Goal: Task Accomplishment & Management: Use online tool/utility

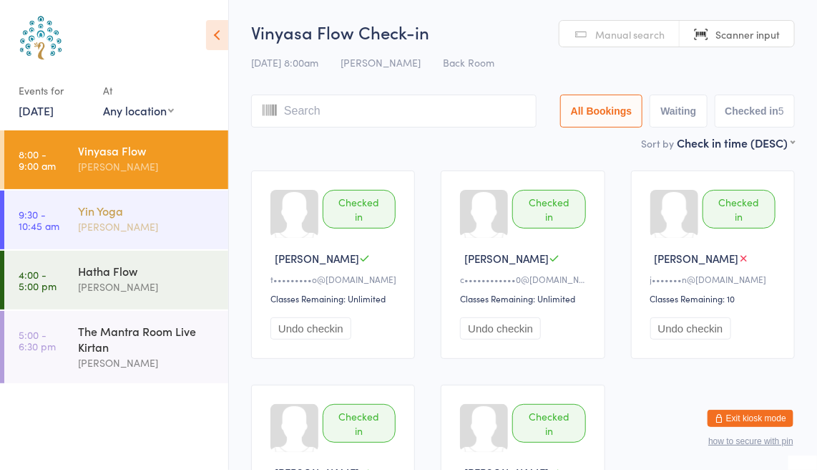
click at [99, 225] on div "[PERSON_NAME]" at bounding box center [147, 226] width 138 height 16
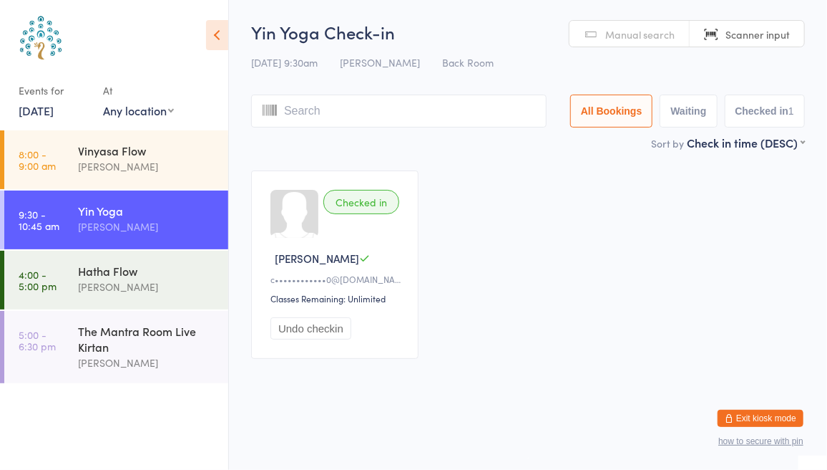
click at [651, 36] on span "Manual search" at bounding box center [640, 34] width 69 height 14
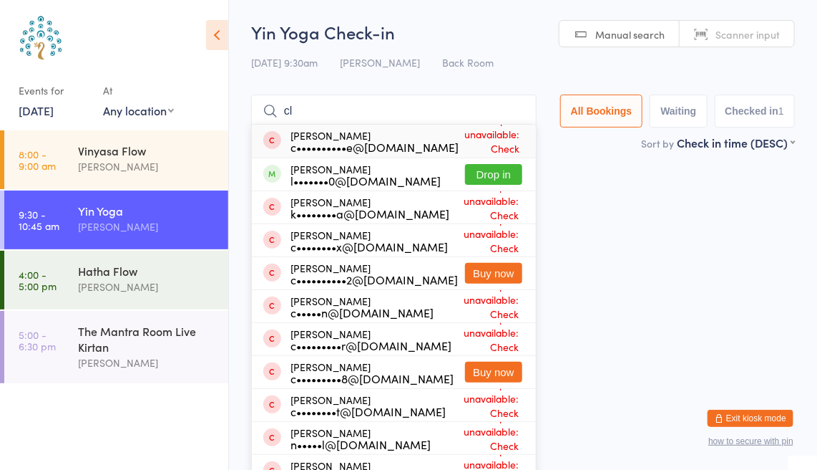
type input "c"
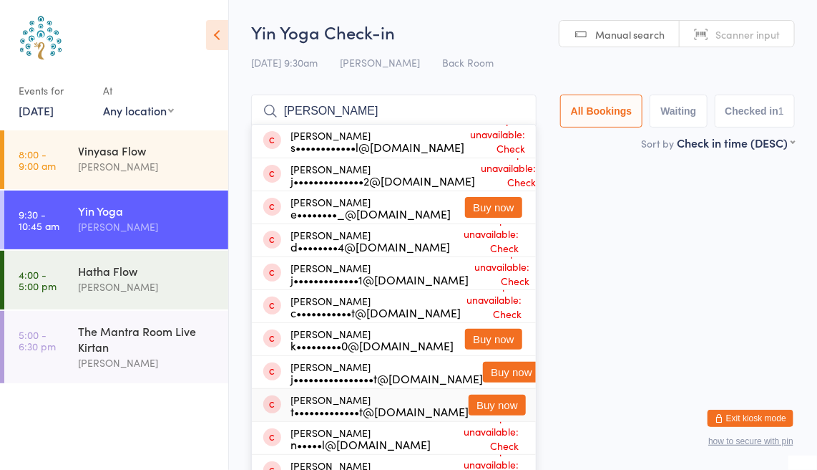
type input "[PERSON_NAME]"
click at [494, 404] on button "Buy now" at bounding box center [497, 404] width 57 height 21
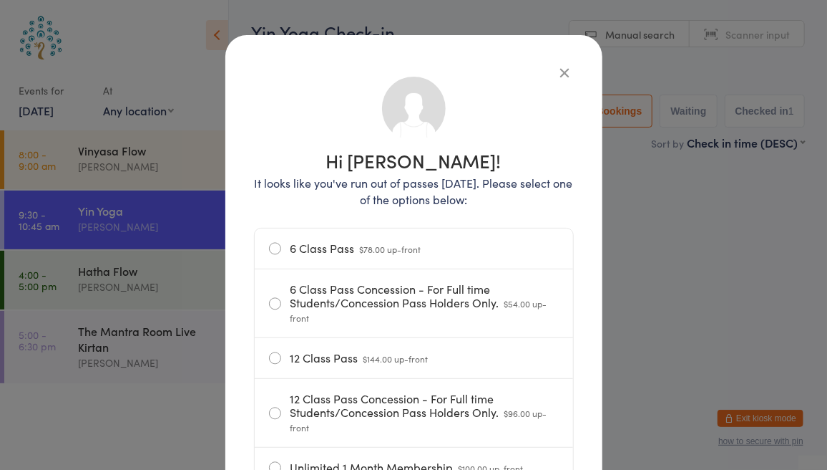
scroll to position [34, 0]
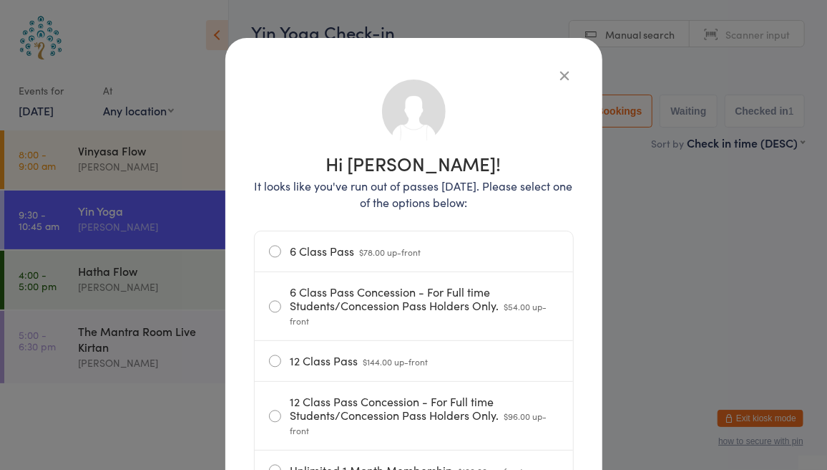
click at [558, 74] on icon "button" at bounding box center [566, 75] width 16 height 16
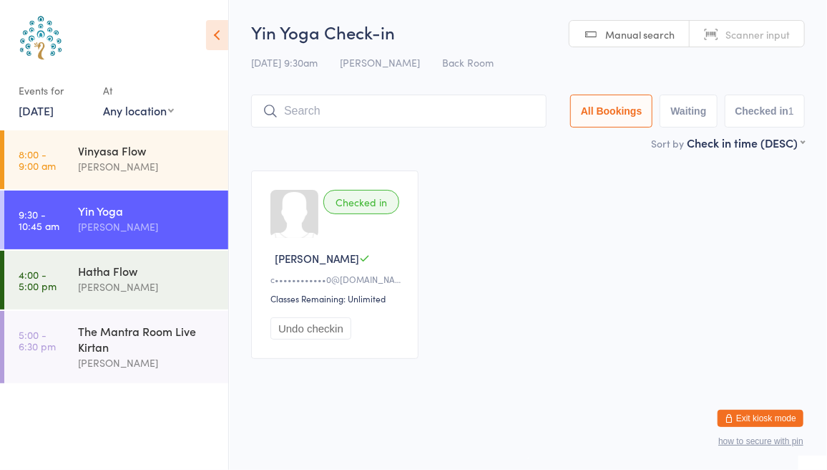
click at [369, 107] on input "search" at bounding box center [399, 110] width 296 height 33
type input "[PERSON_NAME]"
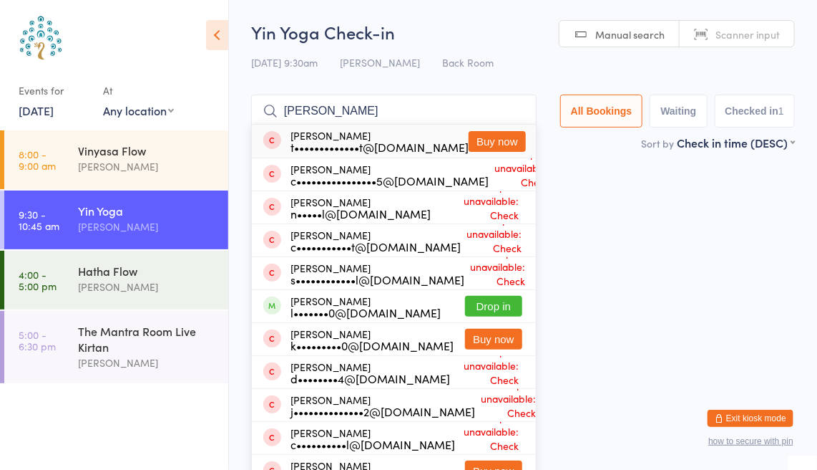
click at [481, 140] on button "Buy now" at bounding box center [497, 141] width 57 height 21
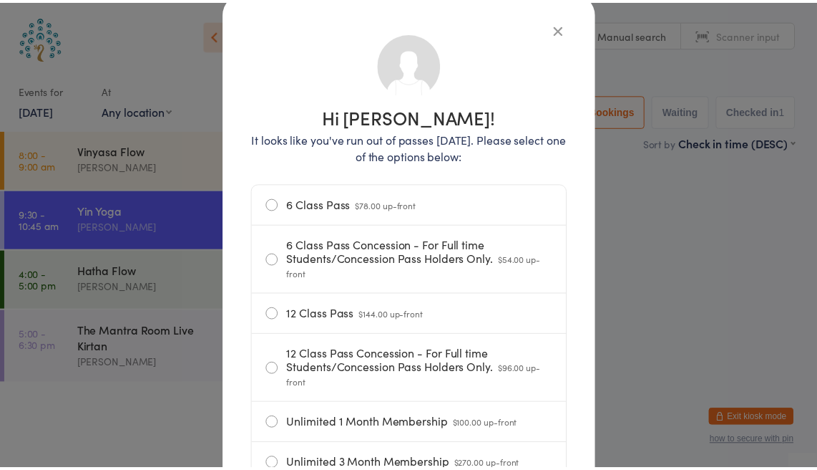
scroll to position [0, 0]
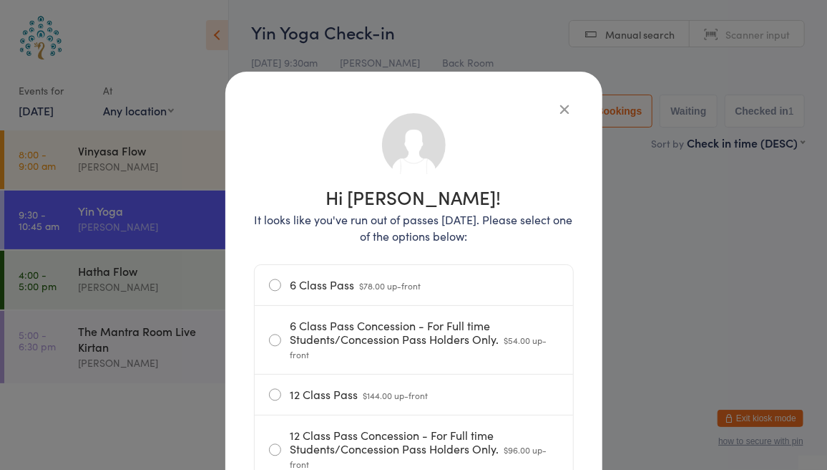
click at [561, 108] on icon "button" at bounding box center [566, 109] width 16 height 16
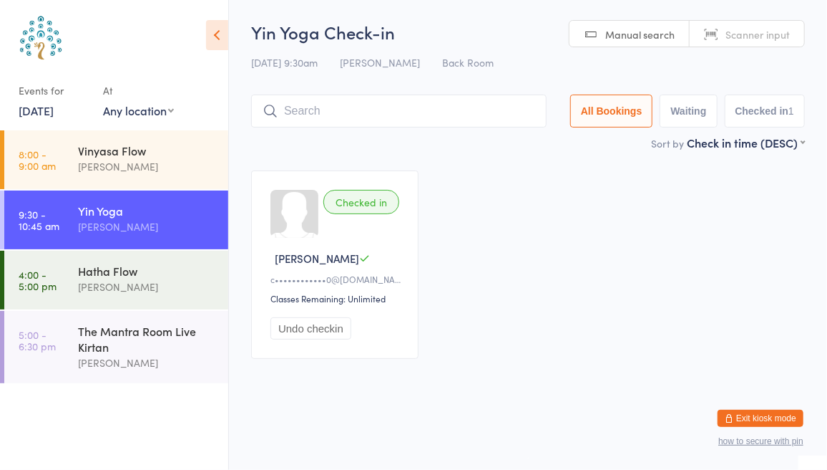
click at [779, 31] on span "Scanner input" at bounding box center [758, 34] width 64 height 14
type input "6534"
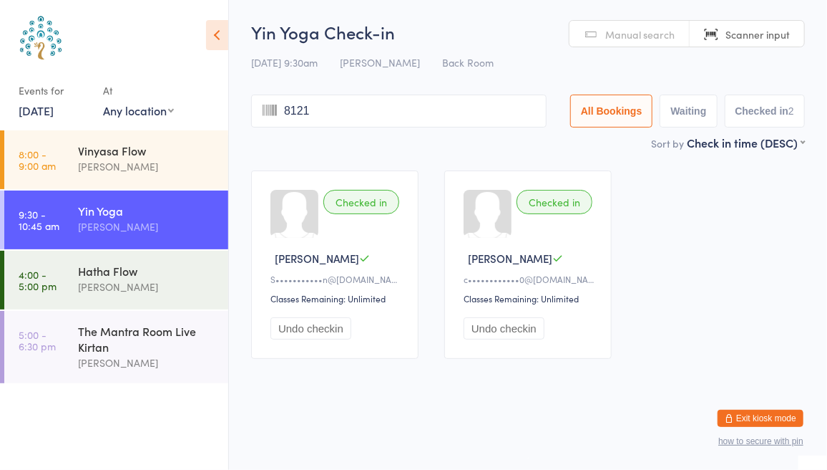
type input "8121"
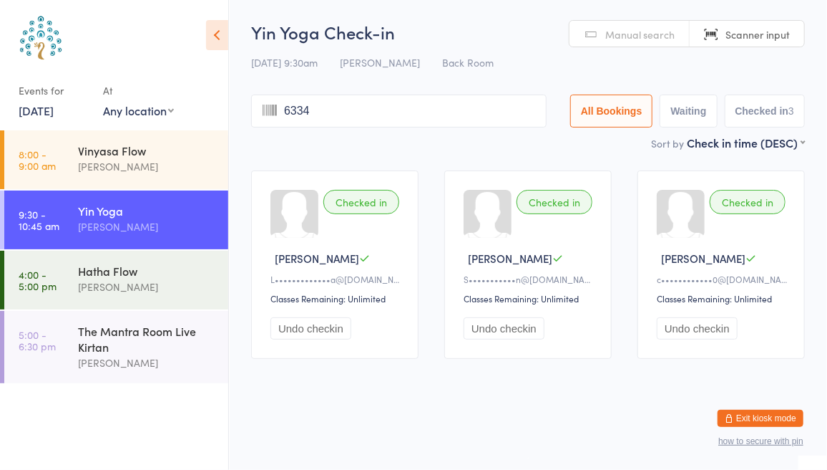
type input "6334"
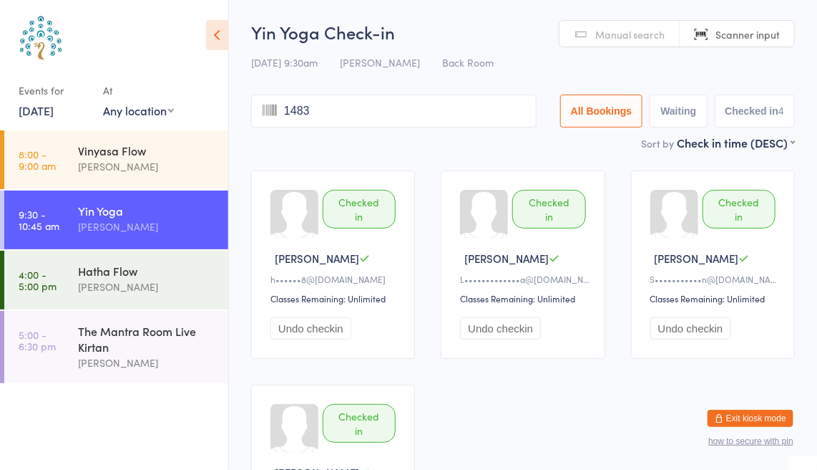
type input "1483"
type input "8433"
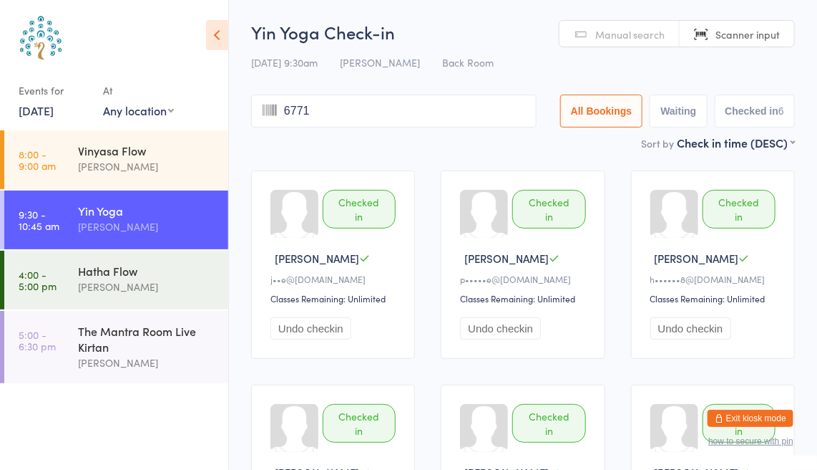
type input "6771"
type input "8439"
type input "7244"
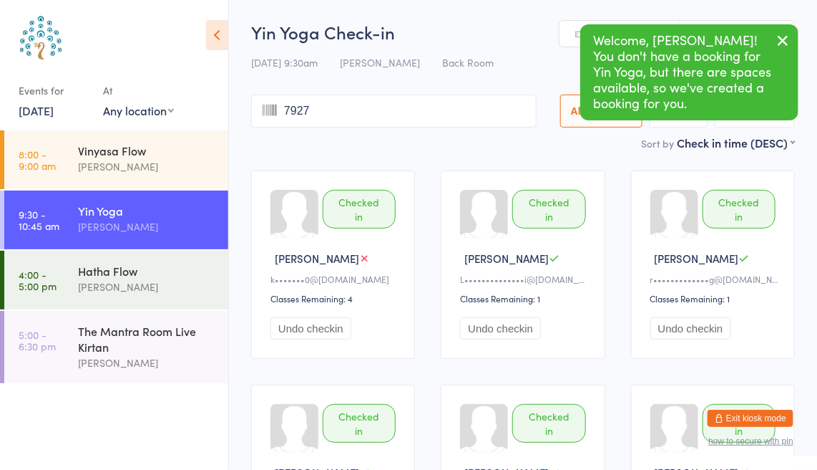
type input "7927"
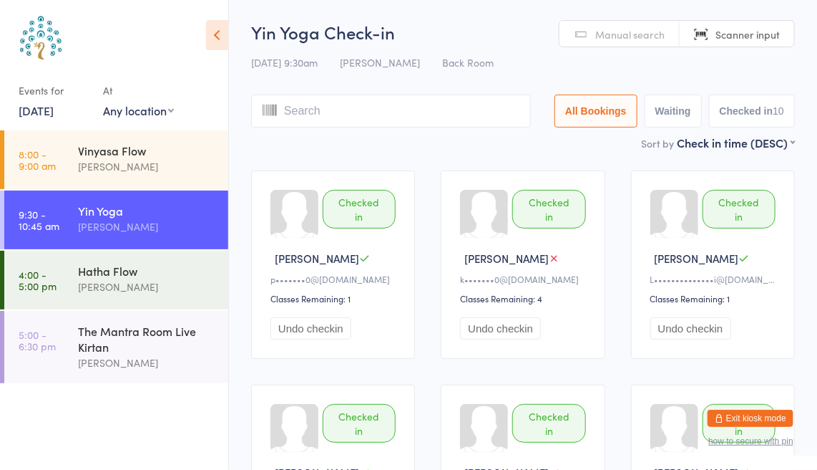
click at [622, 32] on span "Manual search" at bounding box center [630, 34] width 69 height 14
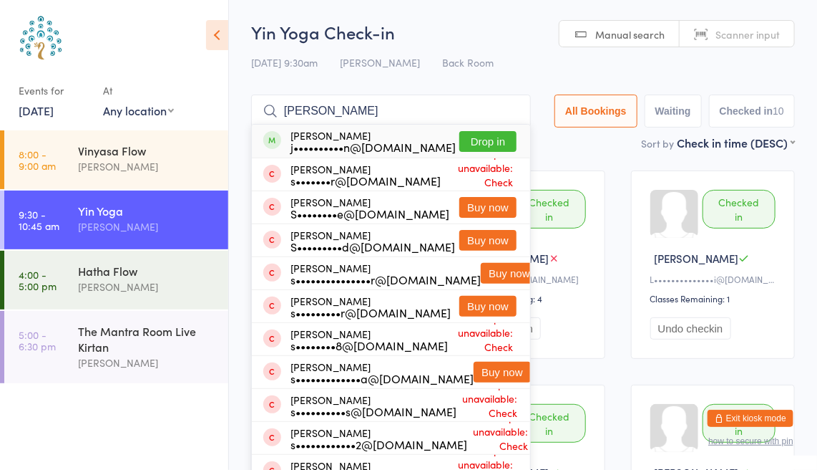
type input "[PERSON_NAME]"
click at [480, 140] on button "Drop in" at bounding box center [488, 141] width 57 height 21
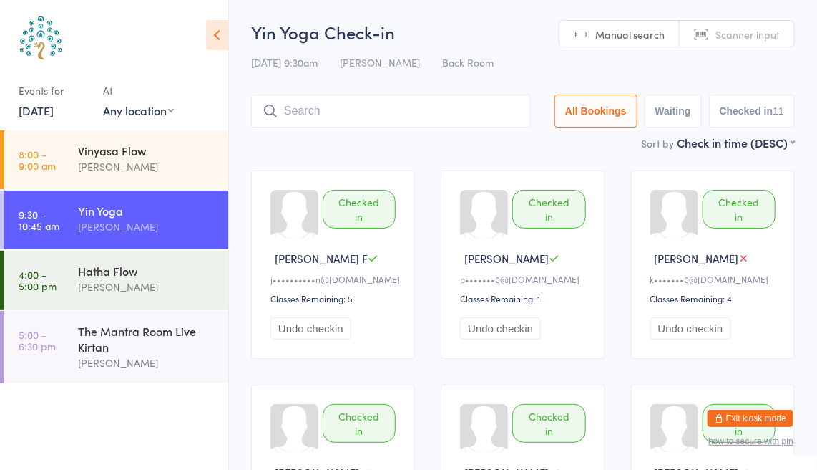
click at [738, 34] on span "Scanner input" at bounding box center [748, 34] width 64 height 14
type input "ki"
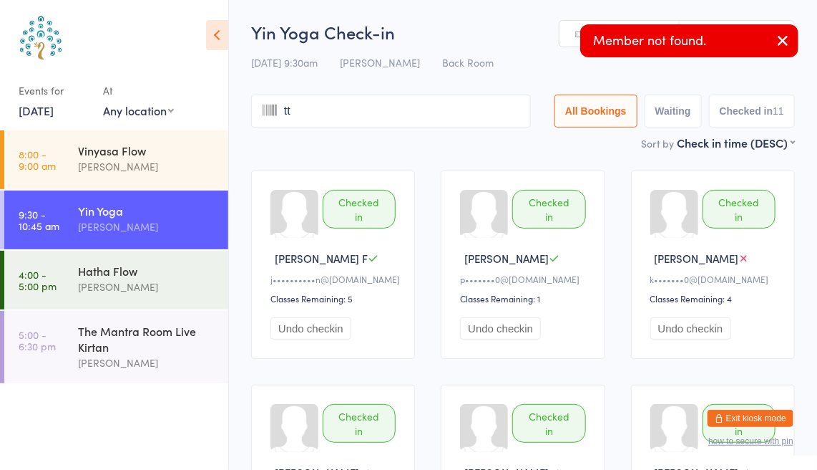
type input "tty"
type input "kit"
type input "y"
type input "k"
type input "i"
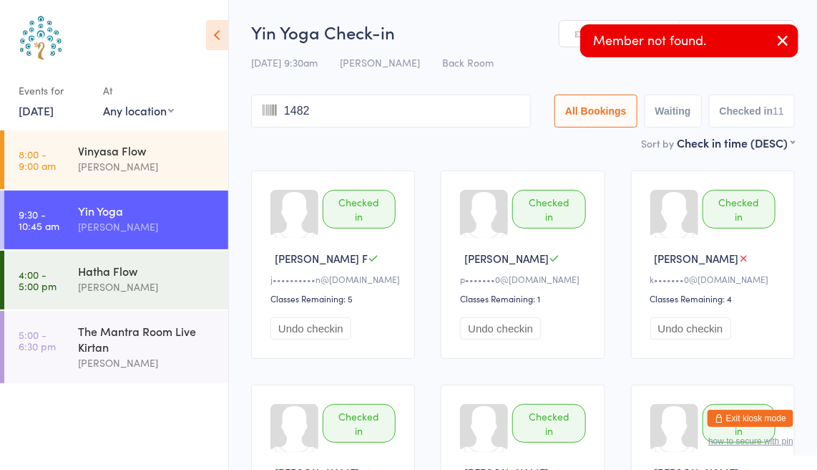
type input "1482"
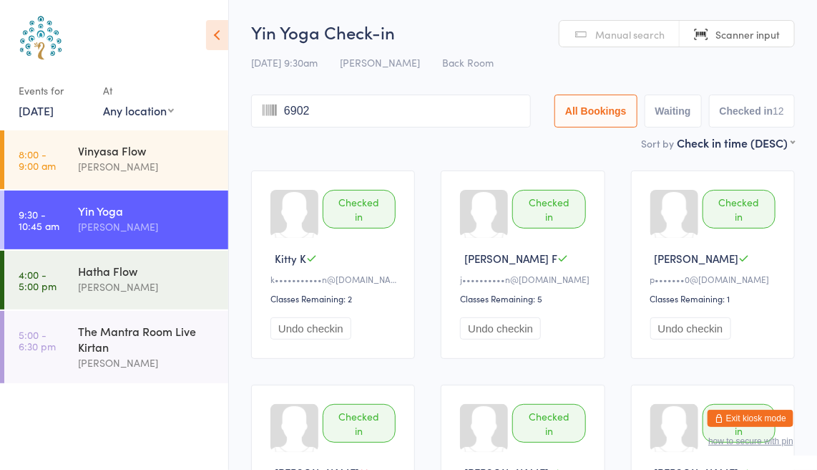
type input "6902"
type input "7241"
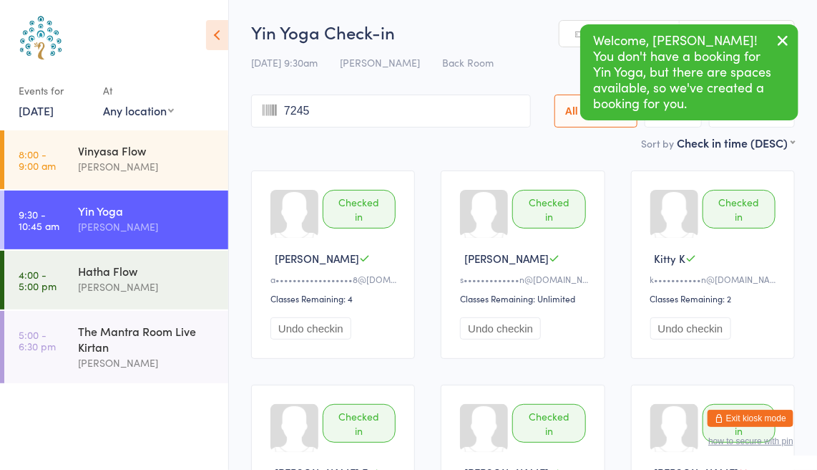
type input "7245"
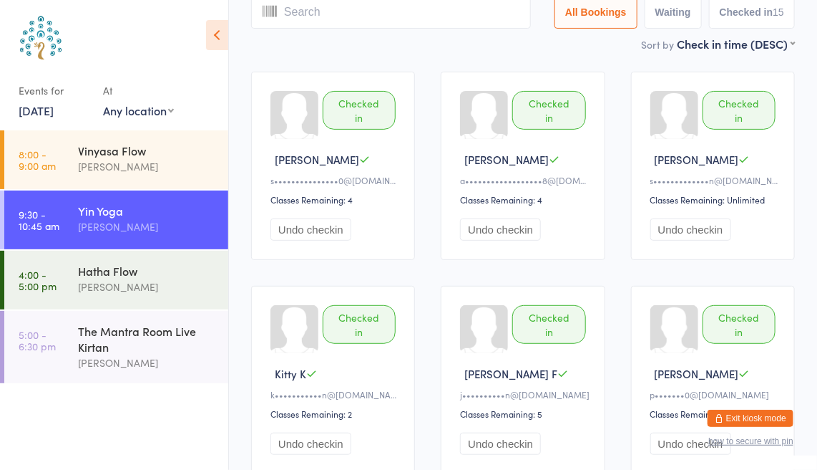
scroll to position [99, 0]
type input "7716"
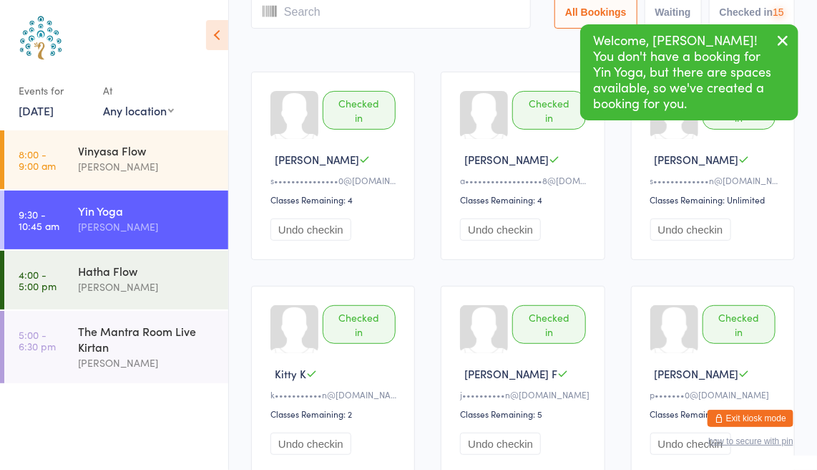
scroll to position [0, 0]
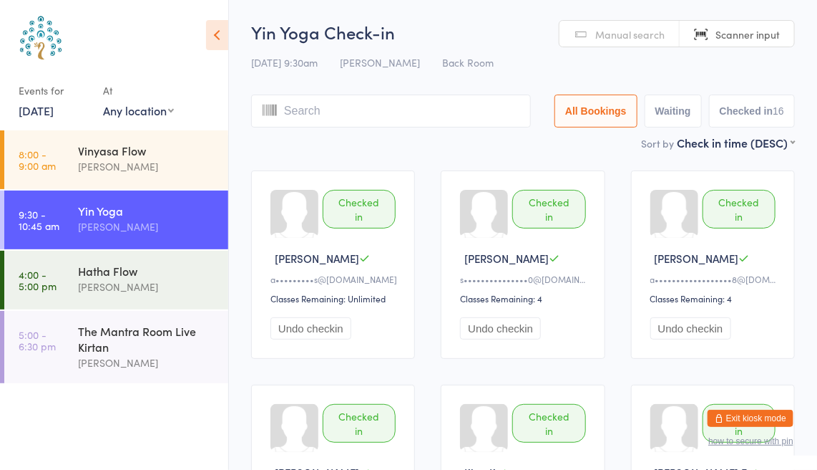
click at [642, 35] on span "Manual search" at bounding box center [630, 34] width 69 height 14
type input "dun"
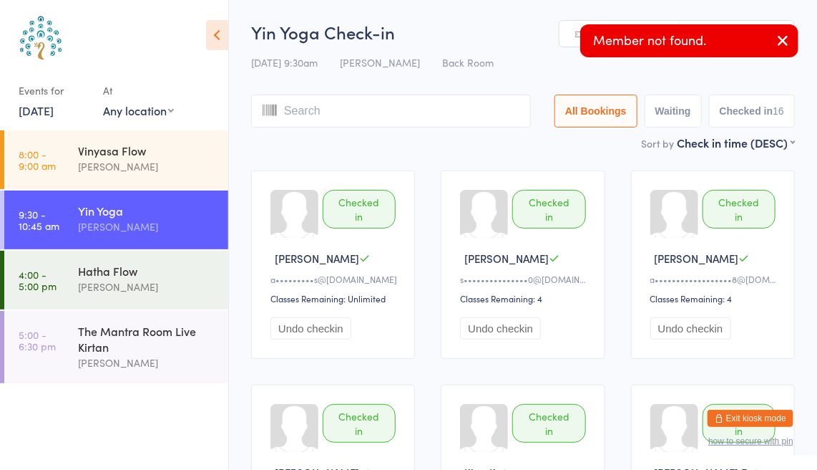
type input "v"
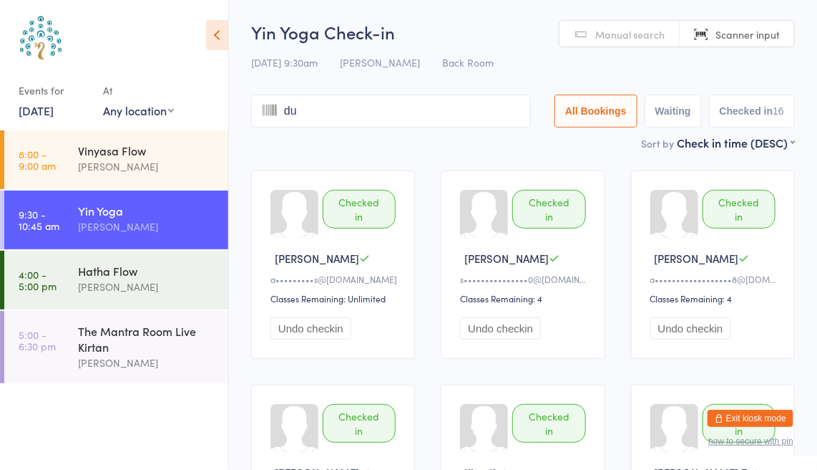
type input "dun"
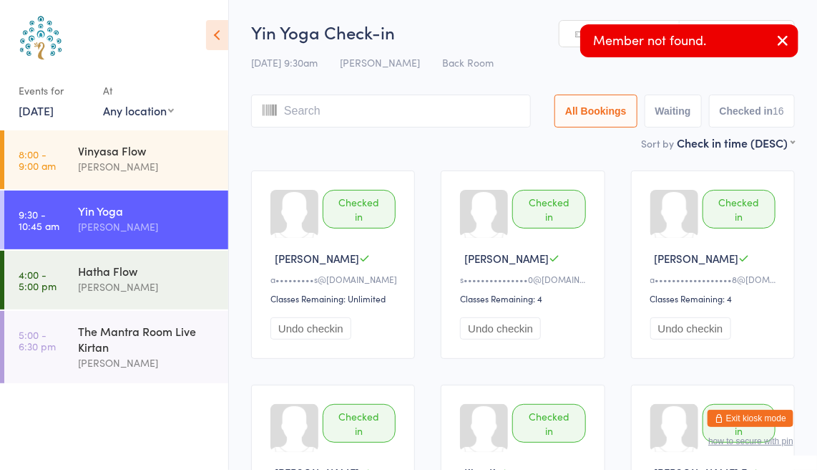
type input "c"
type input "a"
click at [796, 42] on button "button" at bounding box center [782, 41] width 31 height 33
click at [791, 39] on icon "button" at bounding box center [782, 40] width 17 height 18
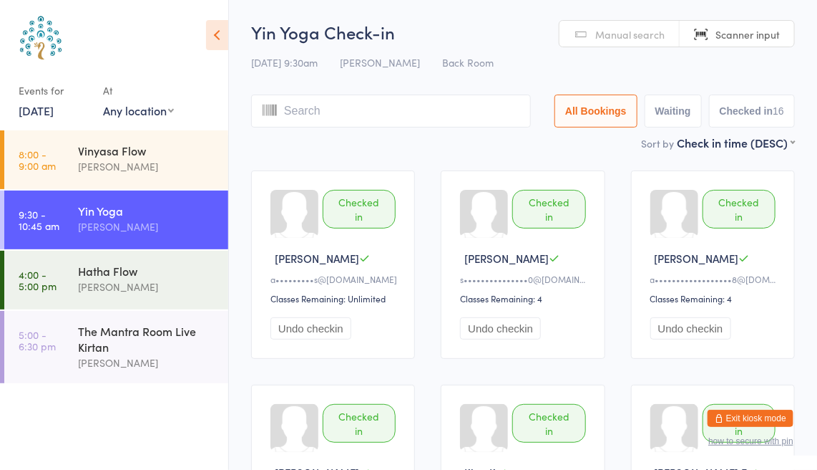
click at [622, 37] on span "Manual search" at bounding box center [630, 34] width 69 height 14
type input "[PERSON_NAME]"
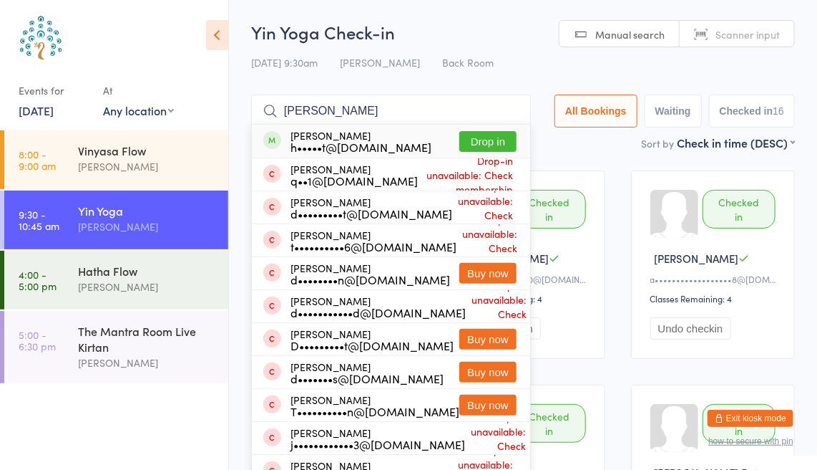
click at [473, 134] on button "Drop in" at bounding box center [488, 141] width 57 height 21
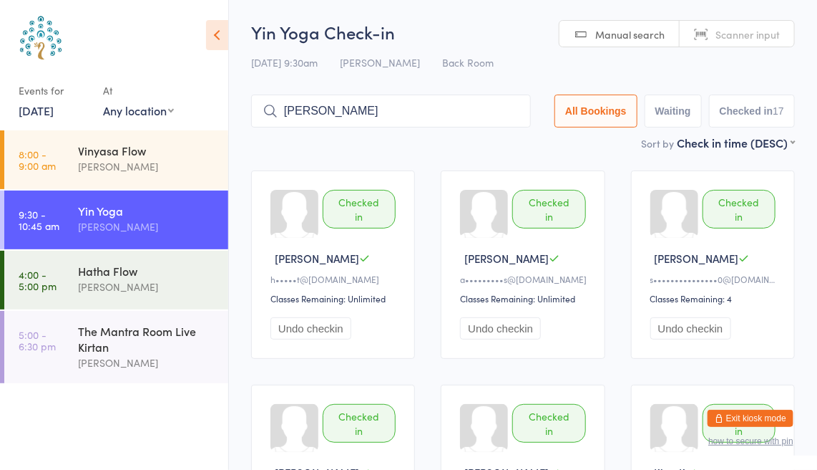
type input "[PERSON_NAME]"
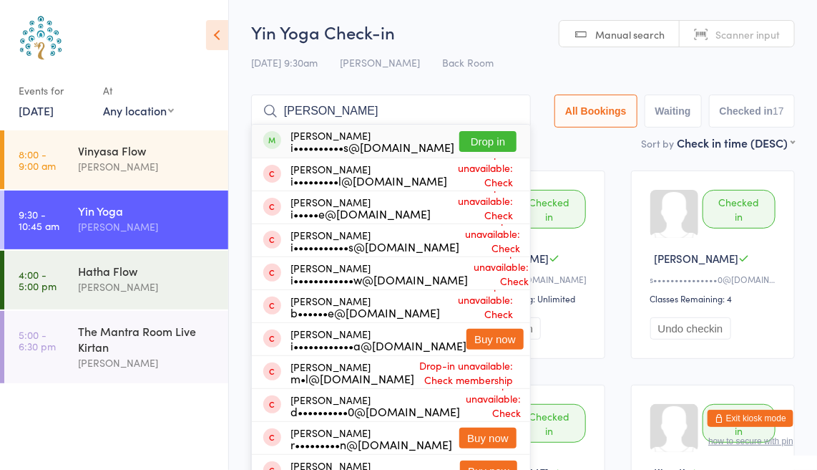
click at [481, 144] on button "Drop in" at bounding box center [488, 141] width 57 height 21
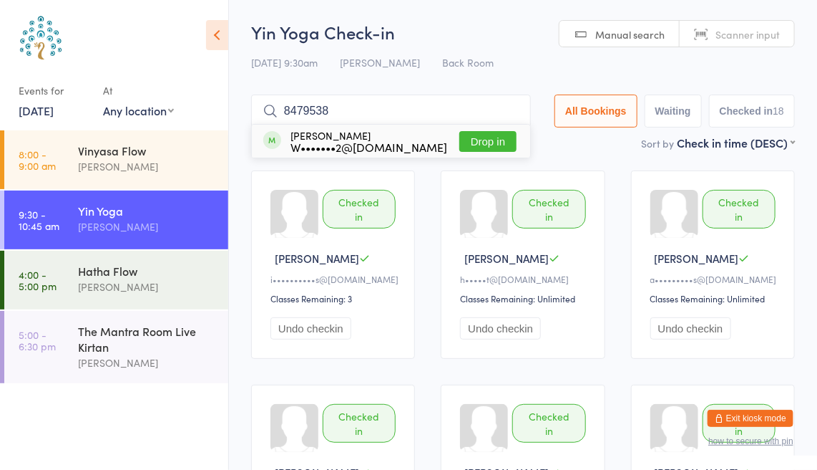
type input "84795384"
